Goal: Check status: Check status

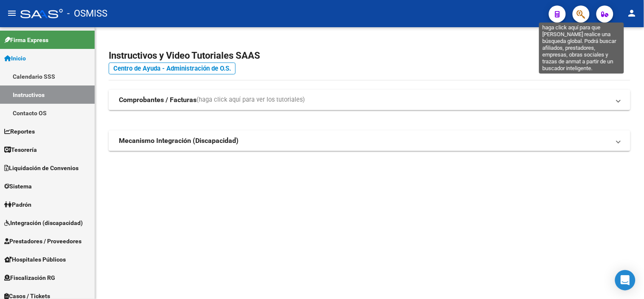
click at [585, 13] on icon "button" at bounding box center [581, 14] width 8 height 10
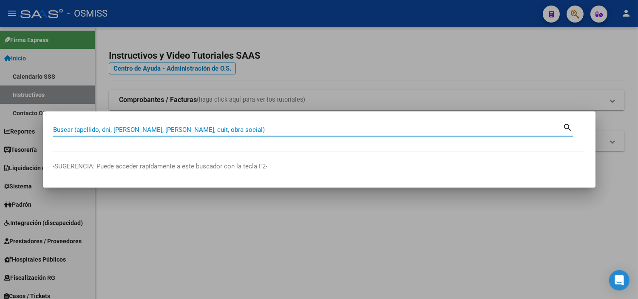
paste input "C0012400017176"
type input "00124-00017176"
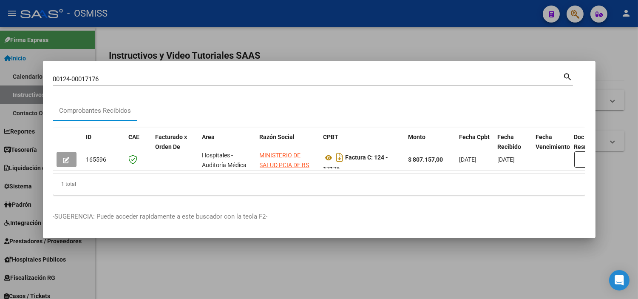
click at [0, 185] on div at bounding box center [319, 149] width 638 height 299
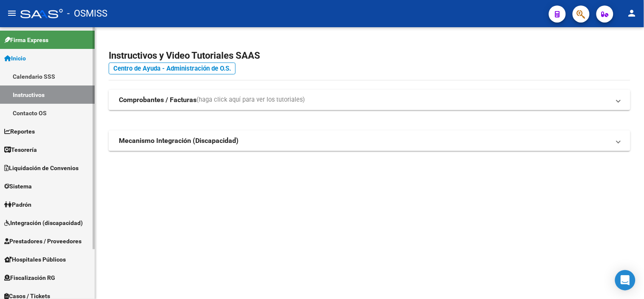
click at [47, 144] on link "Tesorería" at bounding box center [47, 149] width 95 height 18
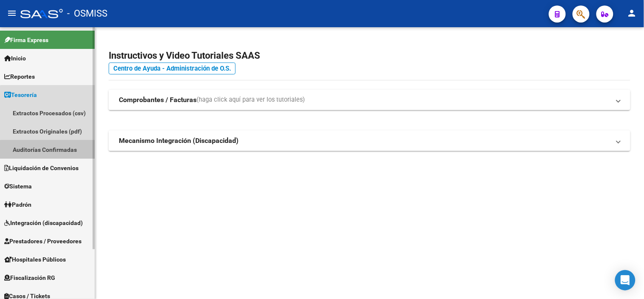
click at [52, 152] on link "Auditorías Confirmadas" at bounding box center [47, 149] width 95 height 18
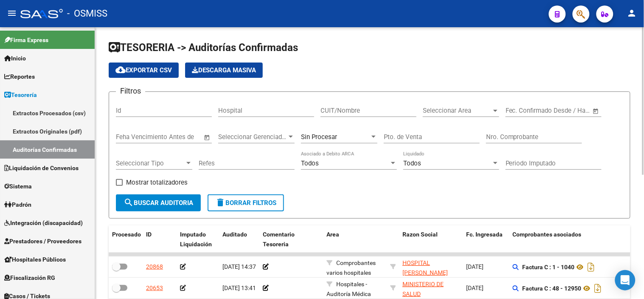
click at [496, 133] on input "Nro. Comprobante" at bounding box center [534, 137] width 96 height 8
paste input "0012400017176"
drag, startPoint x: 515, startPoint y: 137, endPoint x: 478, endPoint y: 143, distance: 37.4
click at [478, 143] on div "Filtros Id Hospital CUIT/Nombre Seleccionar Area Seleccionar Area Fecha inicio …" at bounding box center [370, 147] width 508 height 96
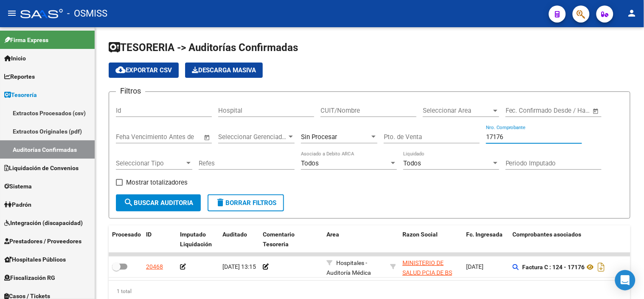
type input "17176"
drag, startPoint x: 291, startPoint y: 287, endPoint x: 325, endPoint y: 288, distance: 34.0
click at [325, 288] on div "1 total" at bounding box center [370, 290] width 522 height 21
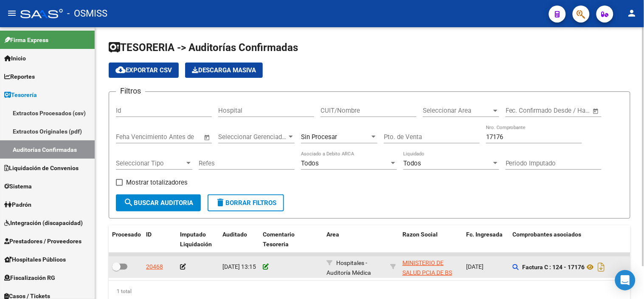
click at [265, 266] on icon at bounding box center [266, 266] width 6 height 6
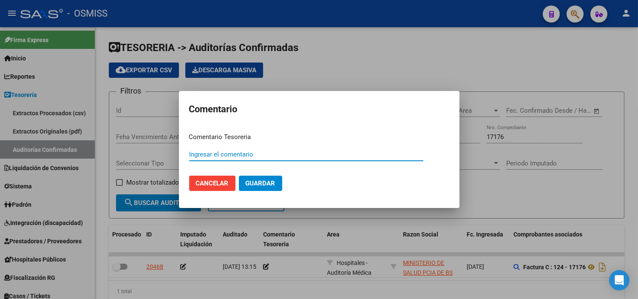
paste input "100078966"
type input "100078966 [DATE]"
click at [266, 187] on button "Guardar" at bounding box center [260, 182] width 43 height 15
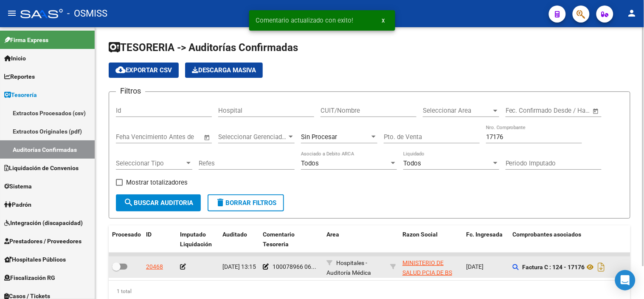
click at [183, 265] on icon at bounding box center [183, 266] width 6 height 6
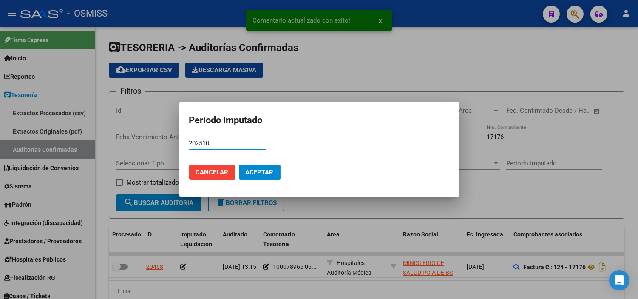
type input "202510"
click at [254, 169] on span "Aceptar" at bounding box center [260, 172] width 28 height 8
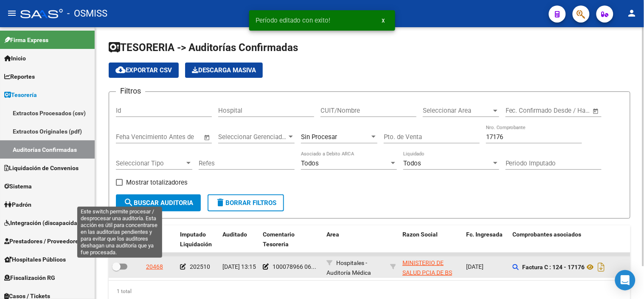
click at [121, 265] on span at bounding box center [119, 266] width 15 height 6
click at [116, 269] on input "checkbox" at bounding box center [116, 269] width 0 height 0
checkbox input "true"
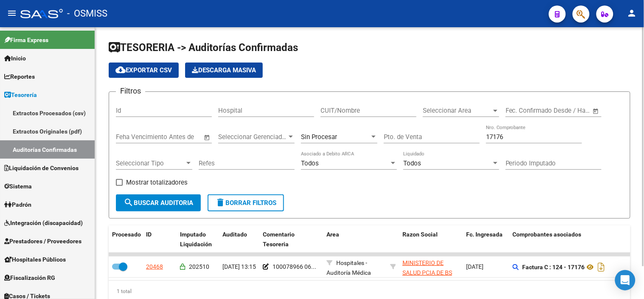
click at [276, 30] on div "TESORERIA -> Auditorías Confirmadas cloud_download Exportar CSV Descarga Masiva…" at bounding box center [369, 178] width 549 height 302
